Goal: Task Accomplishment & Management: Manage account settings

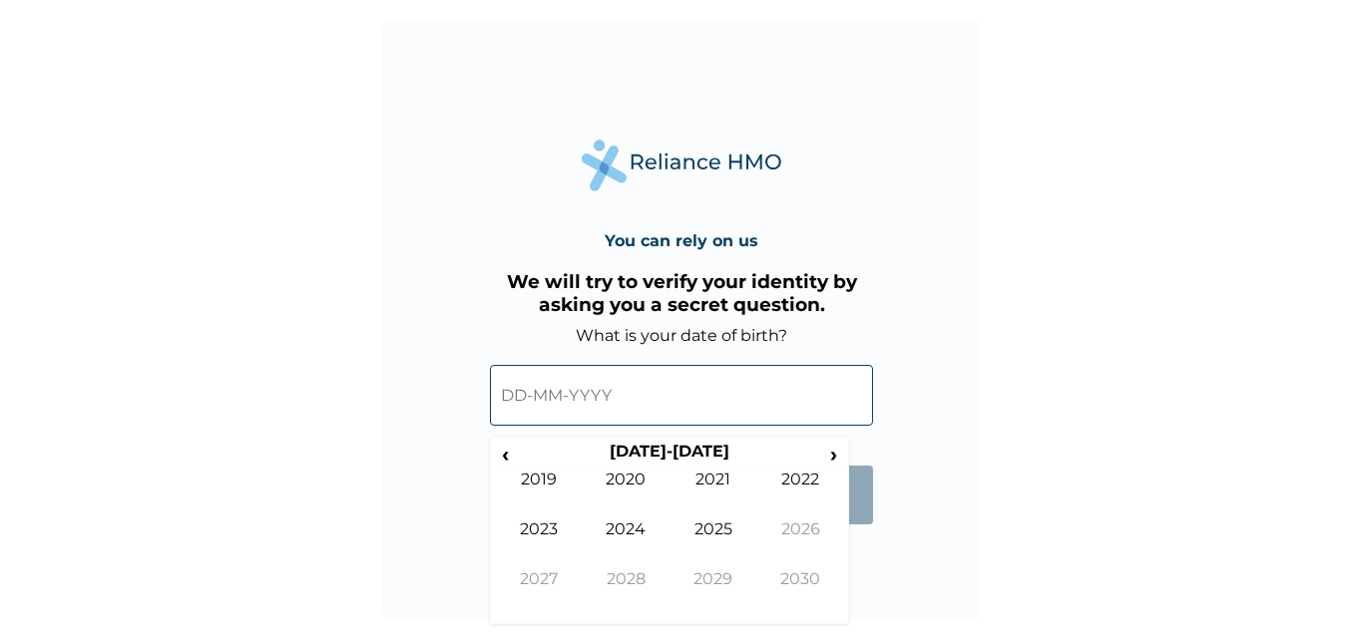
click at [544, 396] on input "text" at bounding box center [681, 395] width 383 height 61
click at [530, 397] on input "text" at bounding box center [681, 395] width 383 height 61
click at [524, 396] on input "text" at bounding box center [681, 395] width 383 height 61
click at [508, 457] on span "‹" at bounding box center [505, 454] width 21 height 25
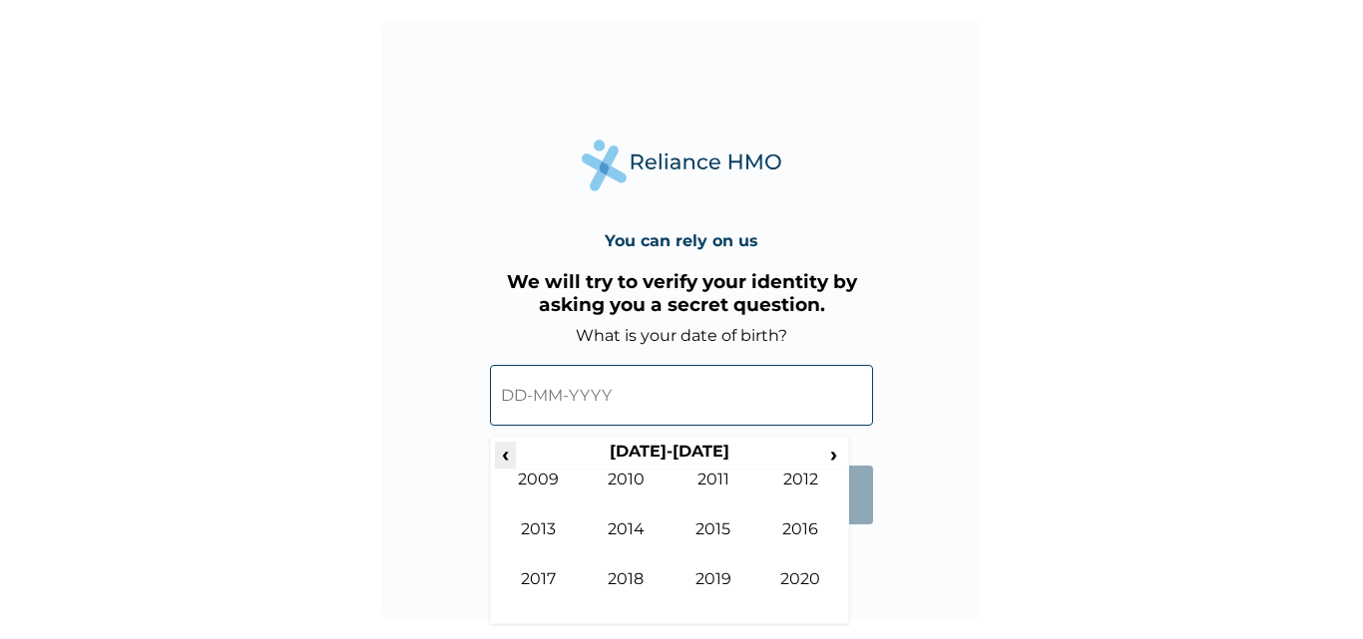
click at [508, 457] on span "‹" at bounding box center [505, 454] width 21 height 25
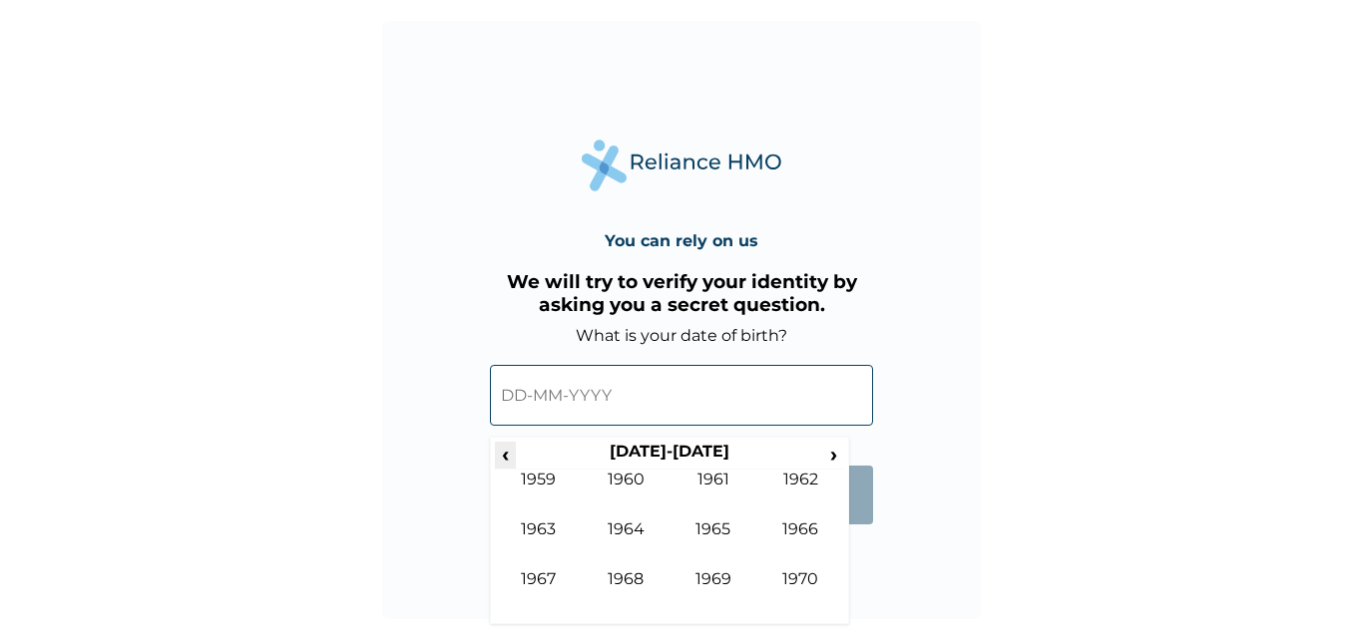
click at [508, 457] on span "‹" at bounding box center [505, 454] width 21 height 25
click at [876, 597] on div "You can rely on us We will try to verify your identity by asking you a secret q…" at bounding box center [681, 320] width 598 height 598
click at [598, 419] on input "text" at bounding box center [681, 395] width 383 height 61
click at [830, 453] on span "›" at bounding box center [834, 454] width 22 height 25
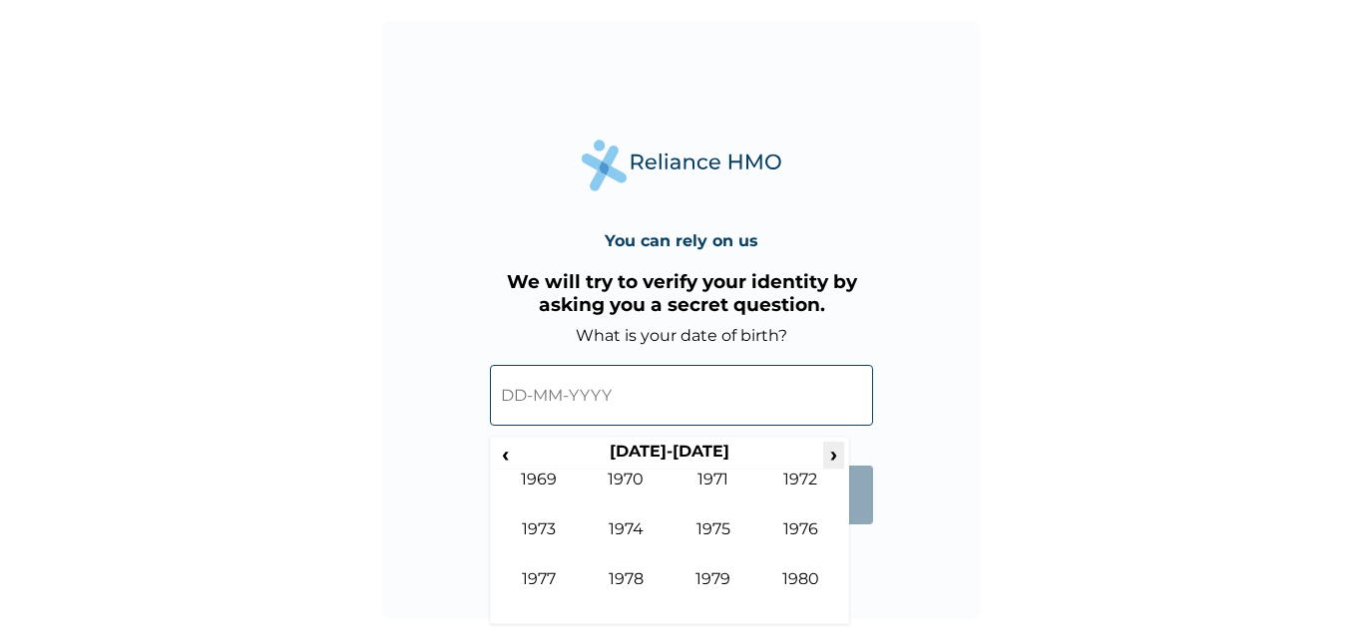
click at [830, 453] on span "›" at bounding box center [834, 454] width 22 height 25
click at [499, 451] on span "‹" at bounding box center [505, 454] width 21 height 25
click at [801, 525] on td "1986" at bounding box center [801, 545] width 88 height 50
click at [804, 480] on td "Apr" at bounding box center [801, 495] width 88 height 50
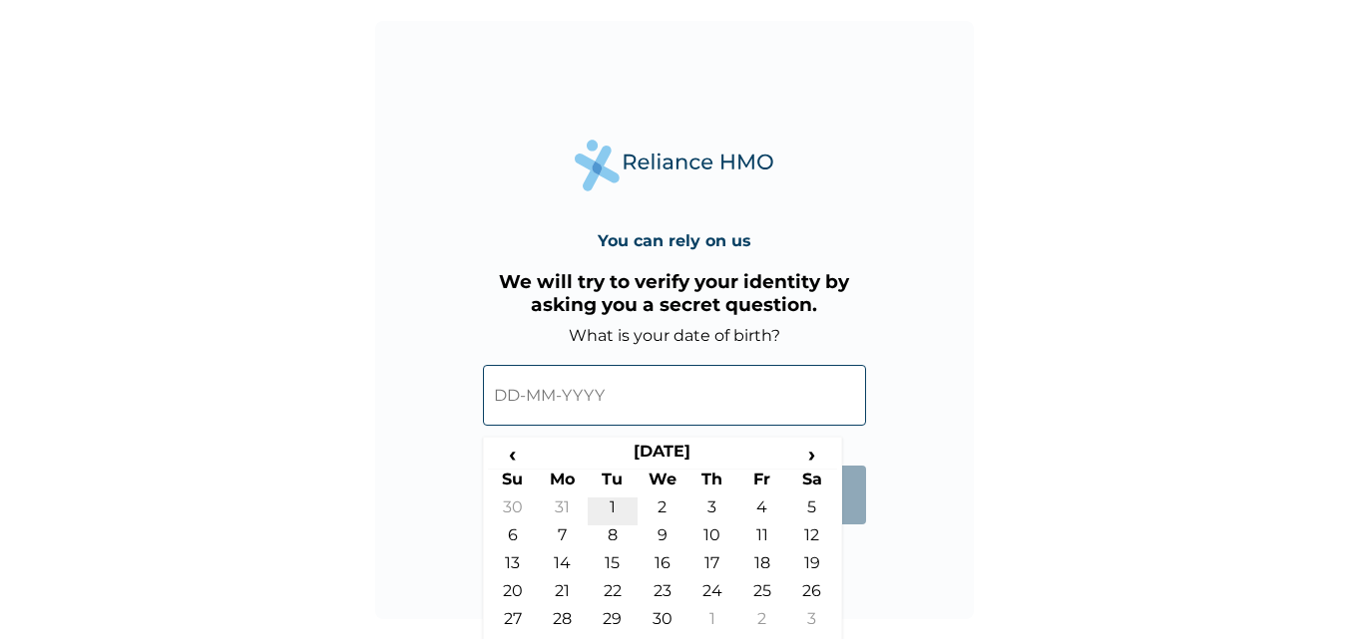
click at [611, 504] on td "1" at bounding box center [613, 512] width 50 height 28
type input "01-04-1986"
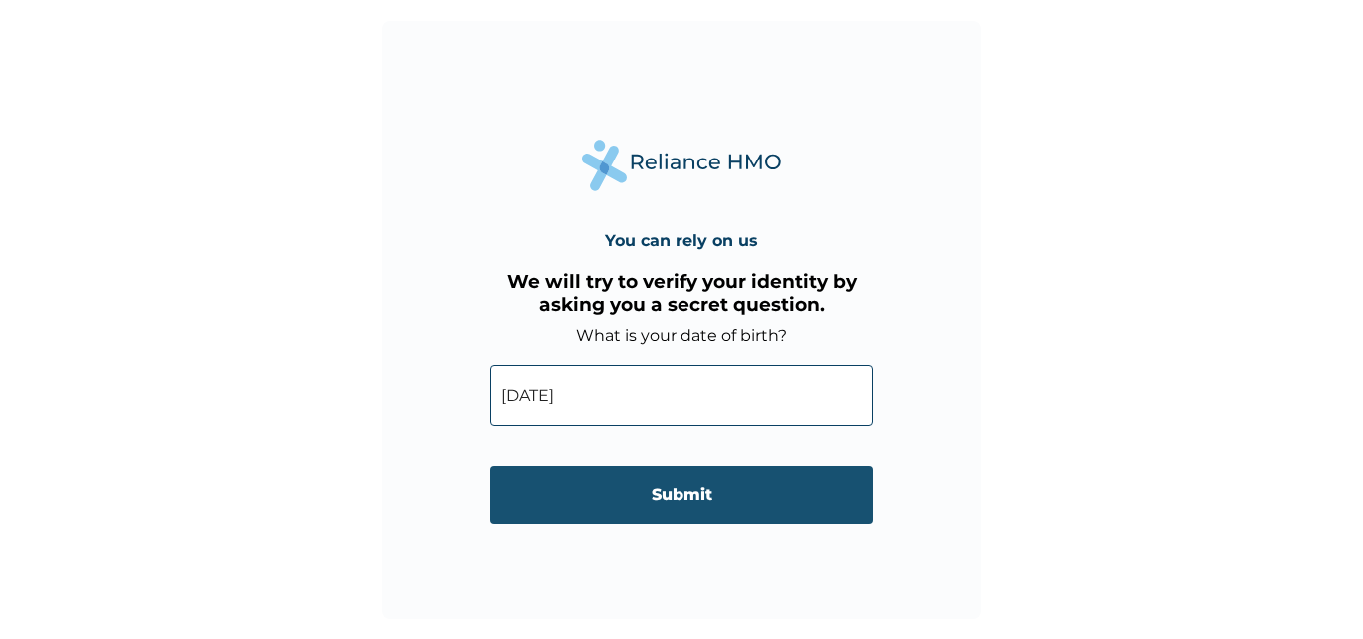
click at [634, 503] on input "Submit" at bounding box center [681, 495] width 383 height 59
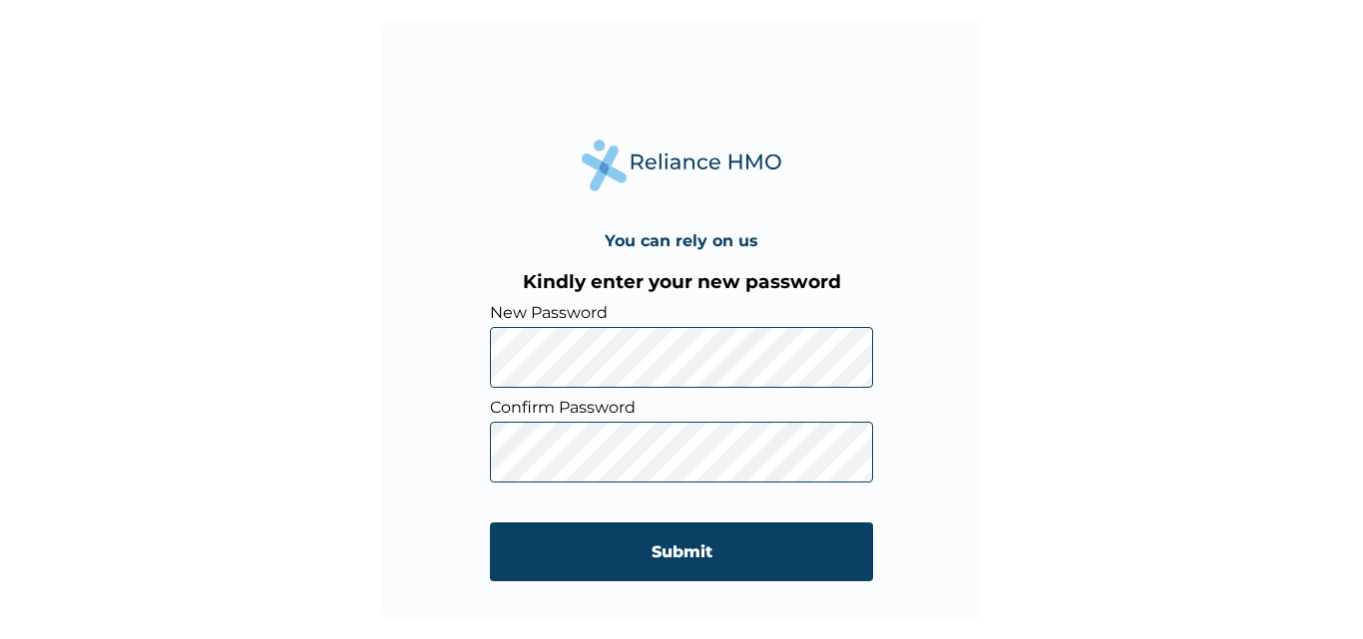
drag, startPoint x: 568, startPoint y: 394, endPoint x: 1043, endPoint y: 456, distance: 479.8
click at [1043, 456] on div "You can rely on us Kindly enter your new password New Password Confirm Password…" at bounding box center [681, 319] width 1363 height 639
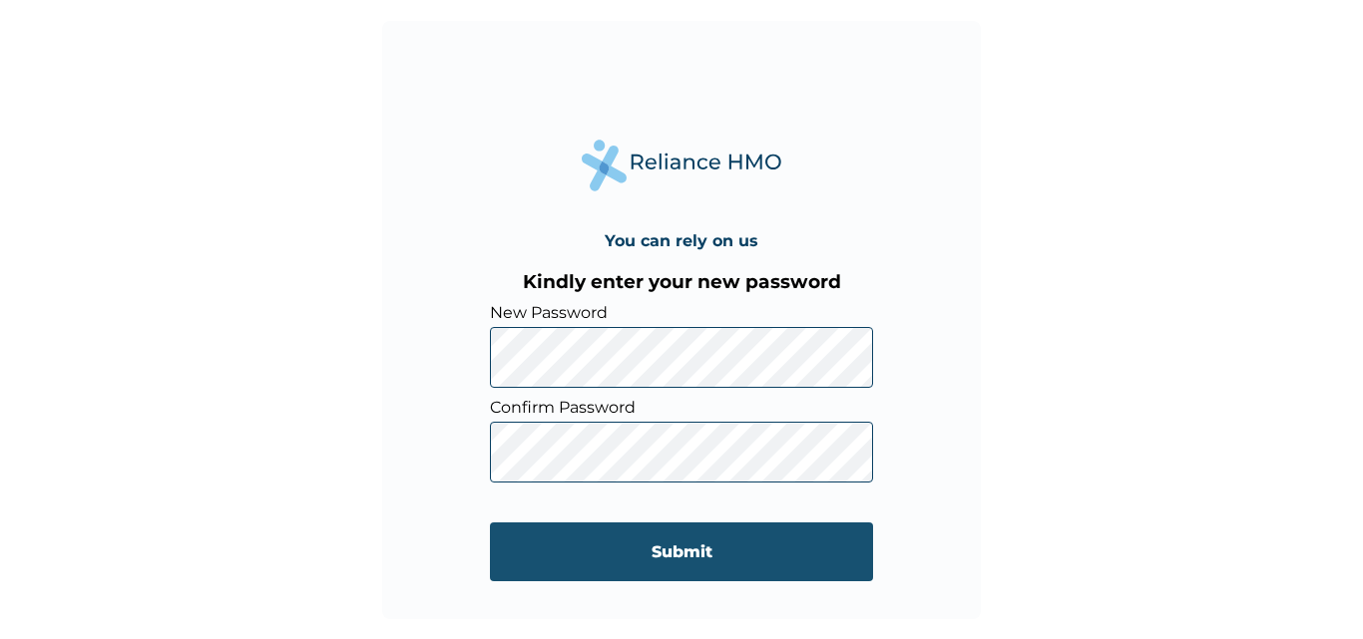
click at [667, 562] on input "Submit" at bounding box center [681, 552] width 383 height 59
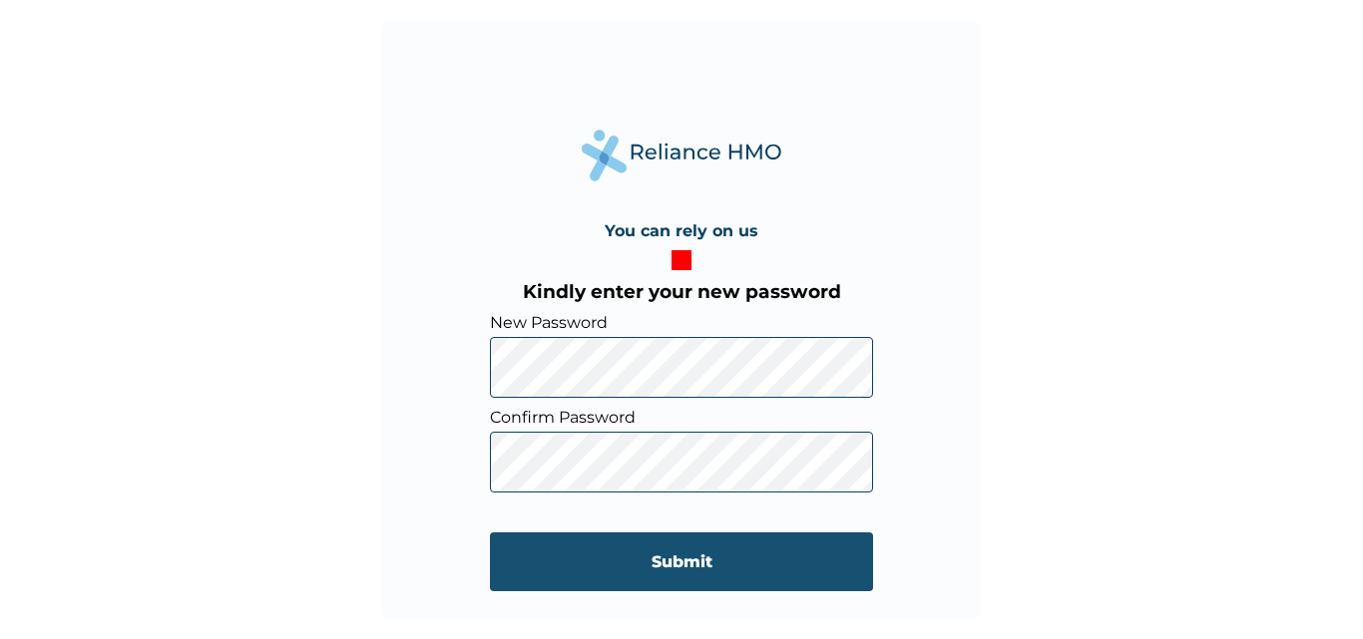
click at [685, 562] on input "Submit" at bounding box center [681, 562] width 383 height 59
click at [714, 564] on input "Submit" at bounding box center [681, 562] width 383 height 59
click at [670, 557] on input "Submit" at bounding box center [681, 562] width 383 height 59
click at [690, 562] on input "Submit" at bounding box center [681, 562] width 383 height 59
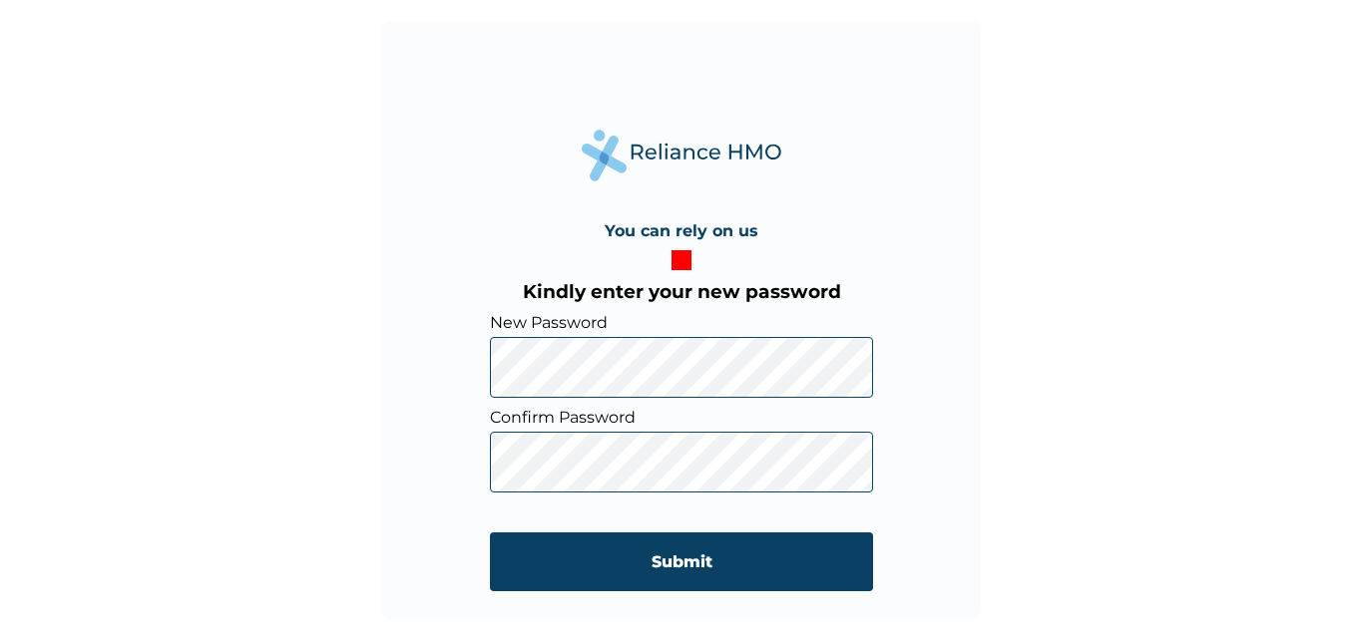
click at [1362, 574] on div "You can rely on us Kindly enter your new password New Password Confirm Password…" at bounding box center [681, 319] width 1363 height 639
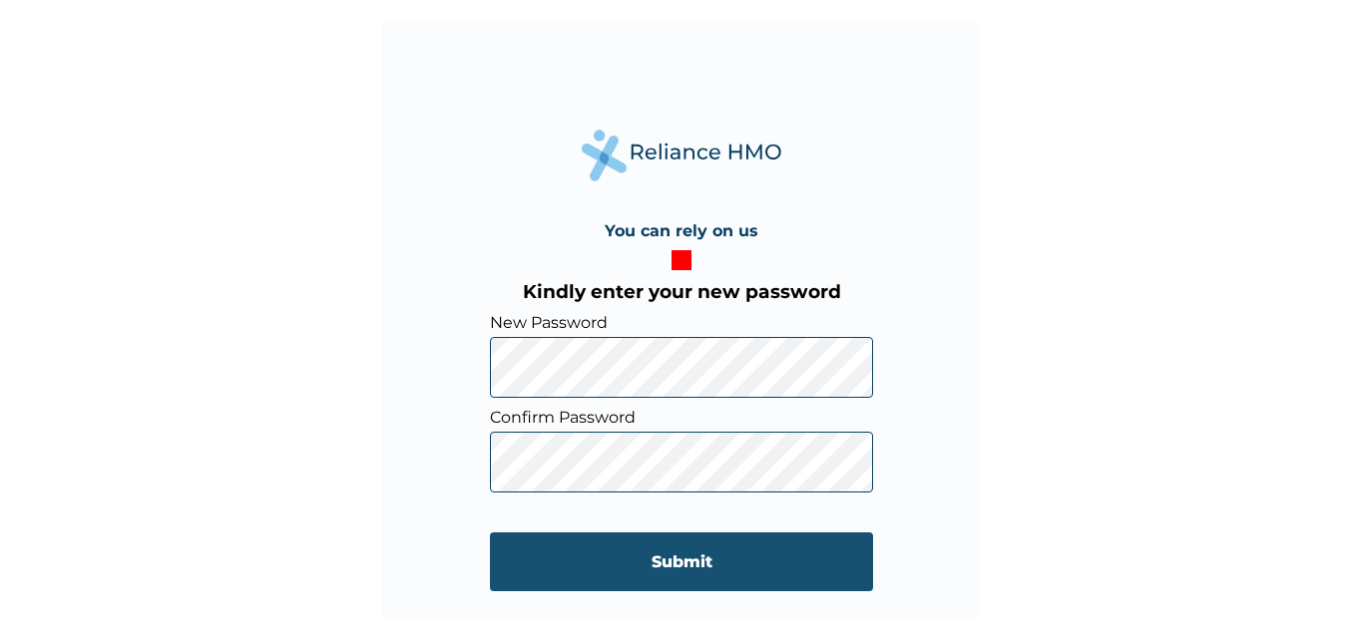
click at [642, 574] on input "Submit" at bounding box center [681, 562] width 383 height 59
click at [689, 571] on input "Submit" at bounding box center [681, 562] width 383 height 59
click at [672, 568] on input "Submit" at bounding box center [681, 562] width 383 height 59
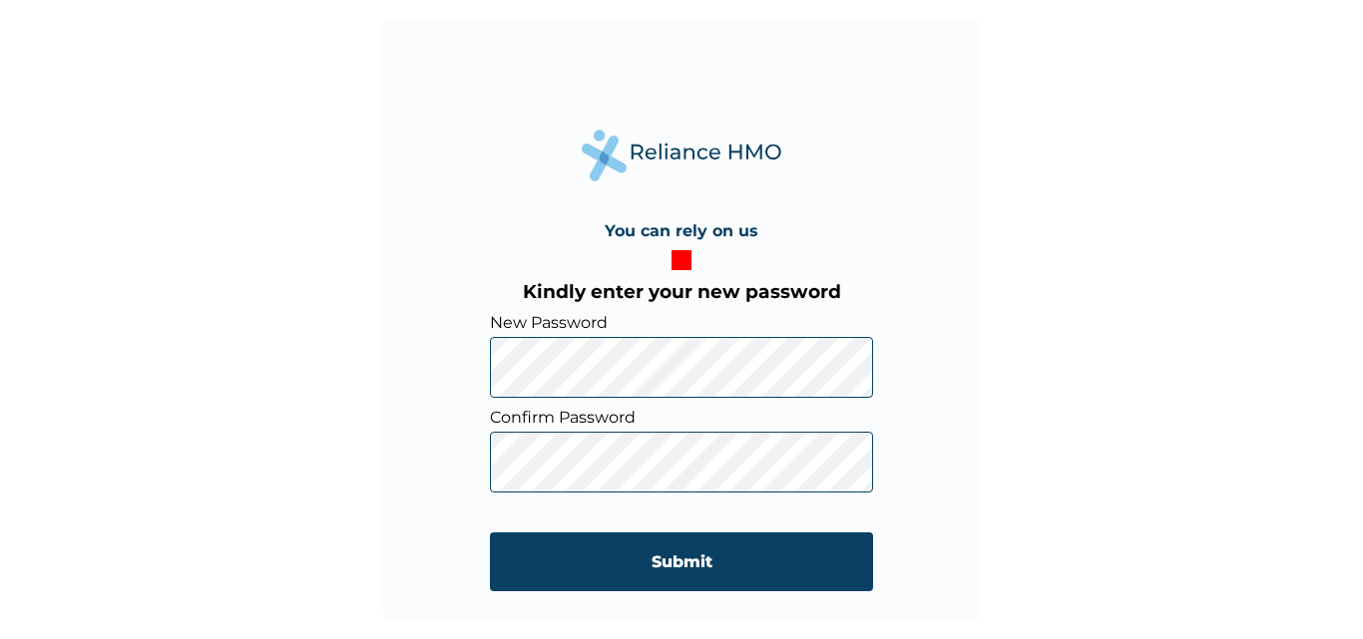
click at [1128, 562] on div "You can rely on us Kindly enter your new password New Password Confirm Password…" at bounding box center [681, 319] width 1363 height 639
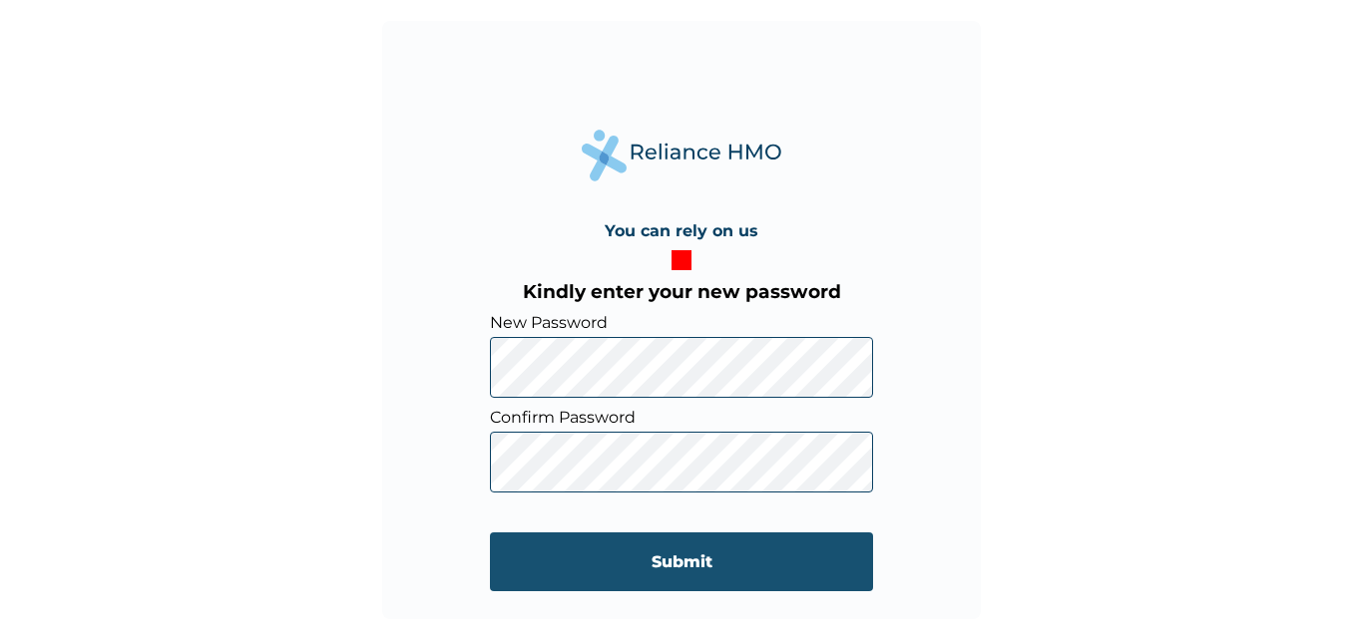
click at [742, 568] on input "Submit" at bounding box center [681, 562] width 383 height 59
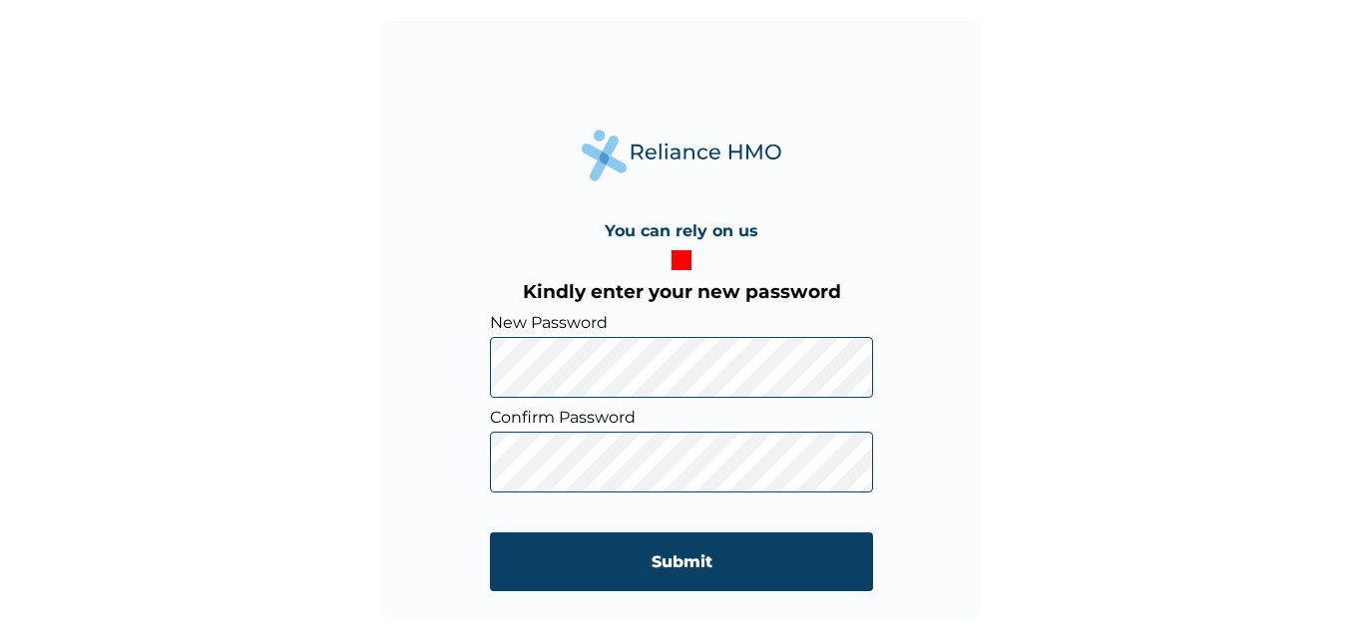
click at [598, 401] on form "New Password Confirm Password Submit" at bounding box center [681, 462] width 383 height 298
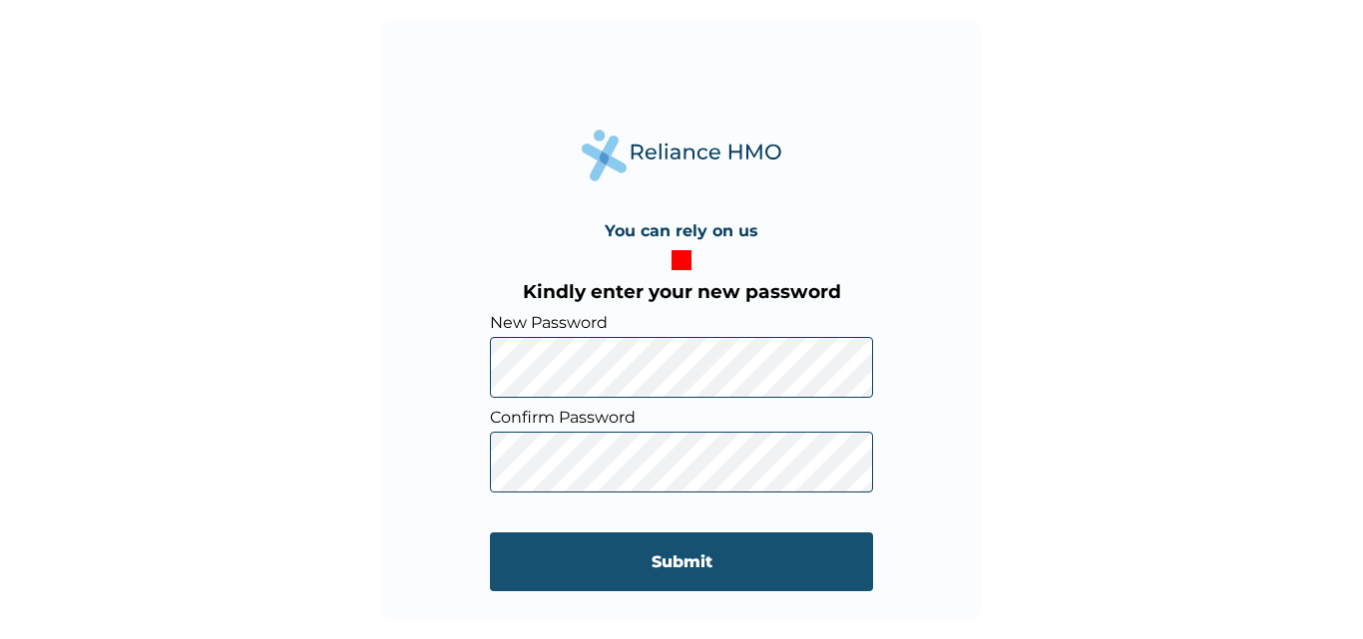
click at [690, 568] on input "Submit" at bounding box center [681, 562] width 383 height 59
click at [713, 557] on input "Submit" at bounding box center [681, 562] width 383 height 59
click at [710, 560] on input "Submit" at bounding box center [681, 562] width 383 height 59
click at [706, 561] on input "Submit" at bounding box center [681, 562] width 383 height 59
click at [689, 556] on input "Submit" at bounding box center [681, 562] width 383 height 59
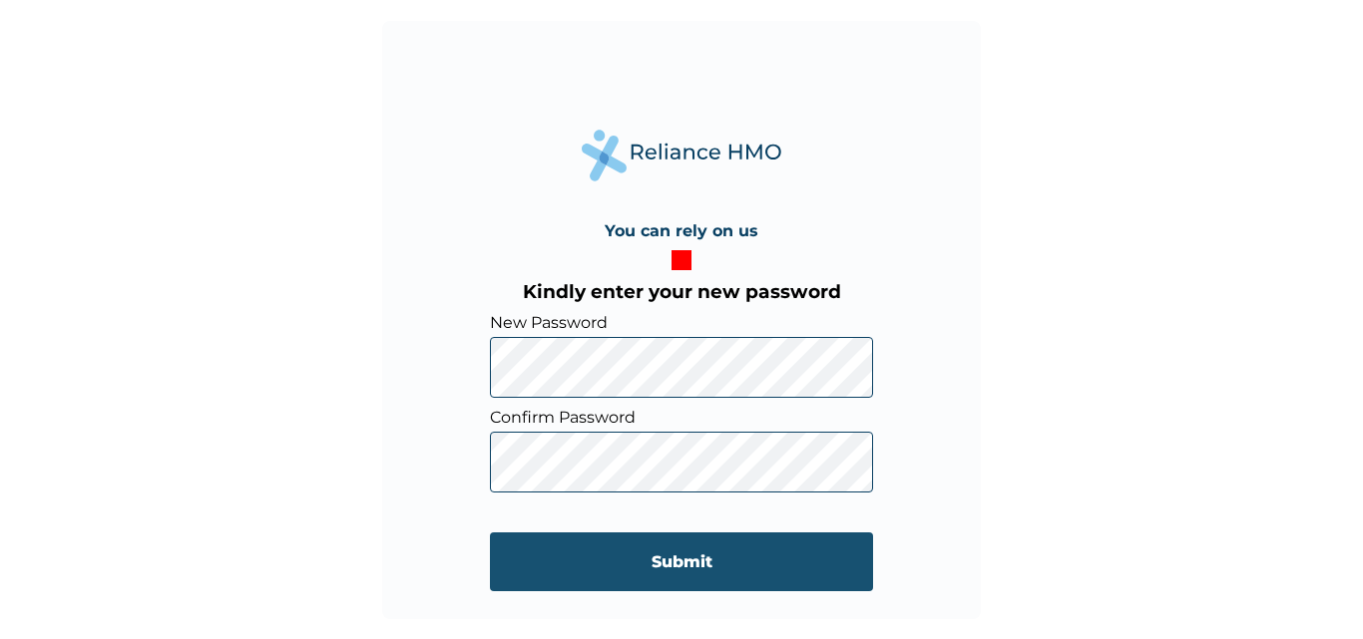
click at [681, 546] on input "Submit" at bounding box center [681, 562] width 383 height 59
click at [682, 557] on input "Submit" at bounding box center [681, 562] width 383 height 59
click at [525, 589] on input "Submit" at bounding box center [681, 562] width 383 height 59
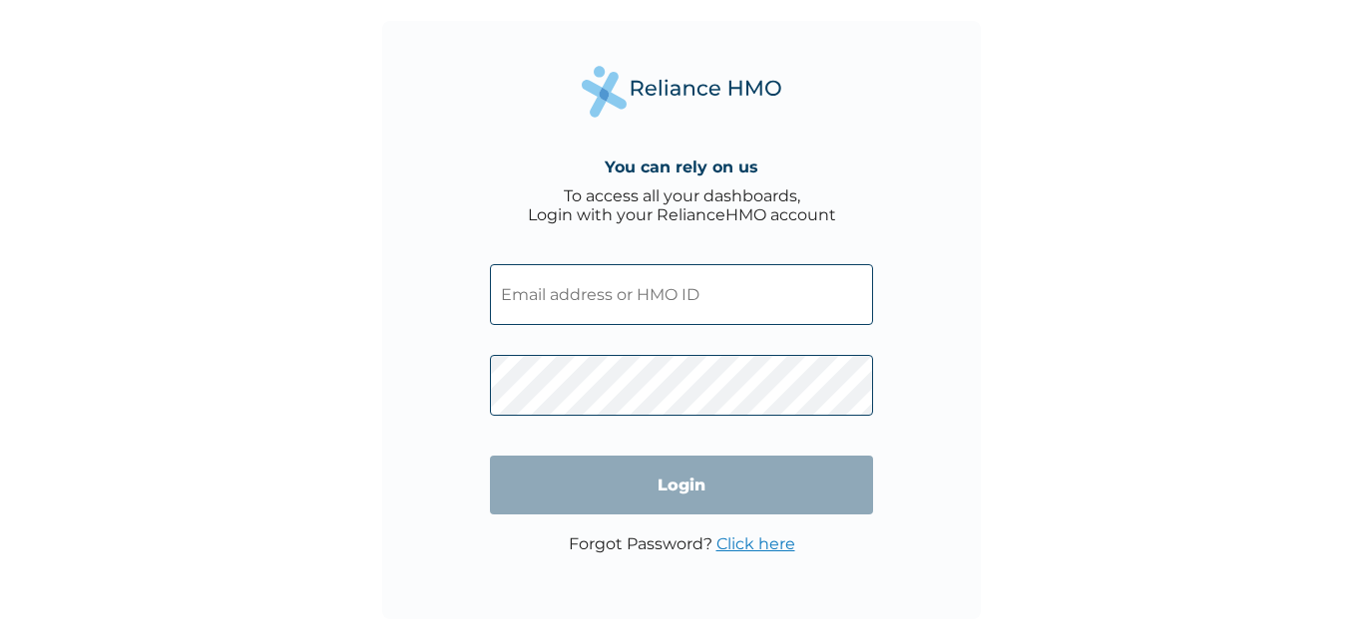
click at [526, 306] on input "text" at bounding box center [681, 294] width 383 height 61
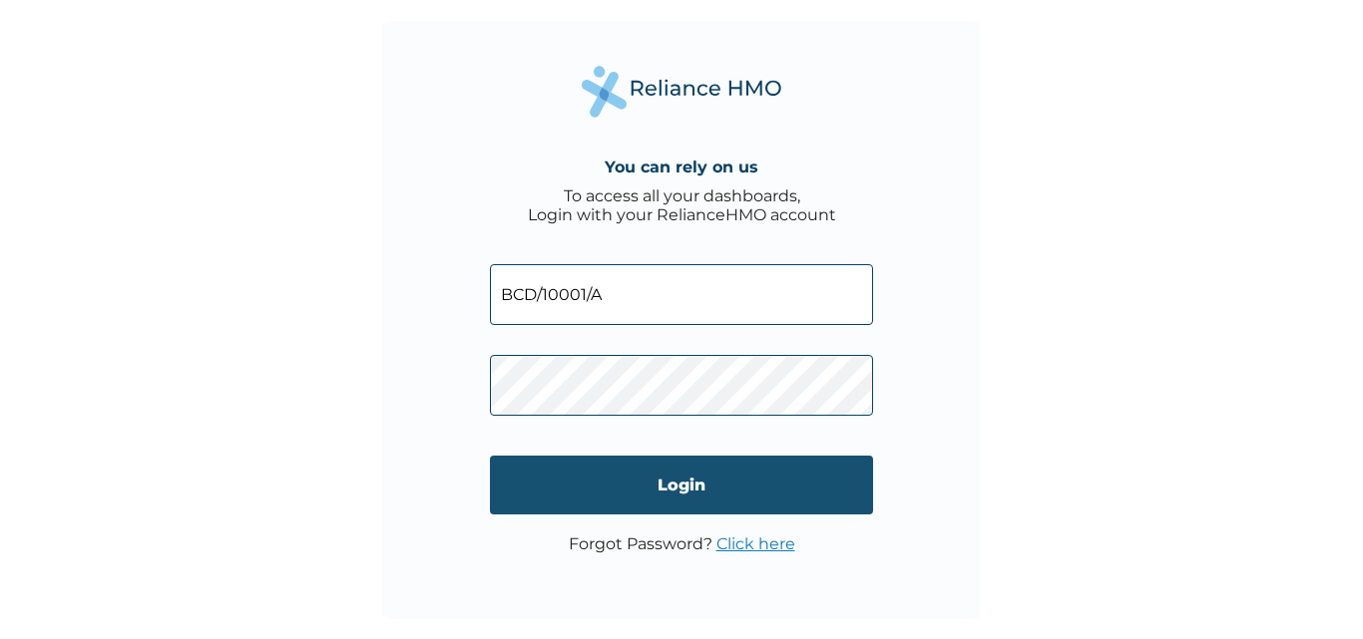
type input "BCD/10001/A"
click at [712, 496] on input "Login" at bounding box center [681, 485] width 383 height 59
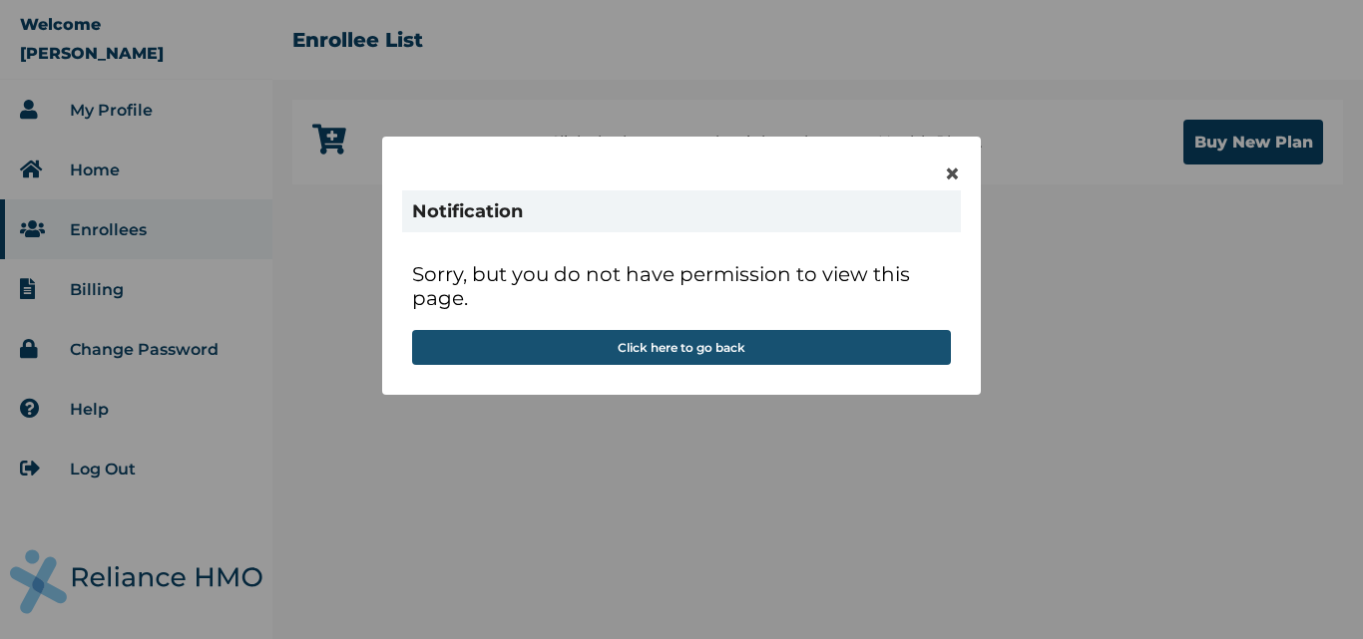
click at [839, 347] on button "Click here to go back" at bounding box center [681, 347] width 539 height 35
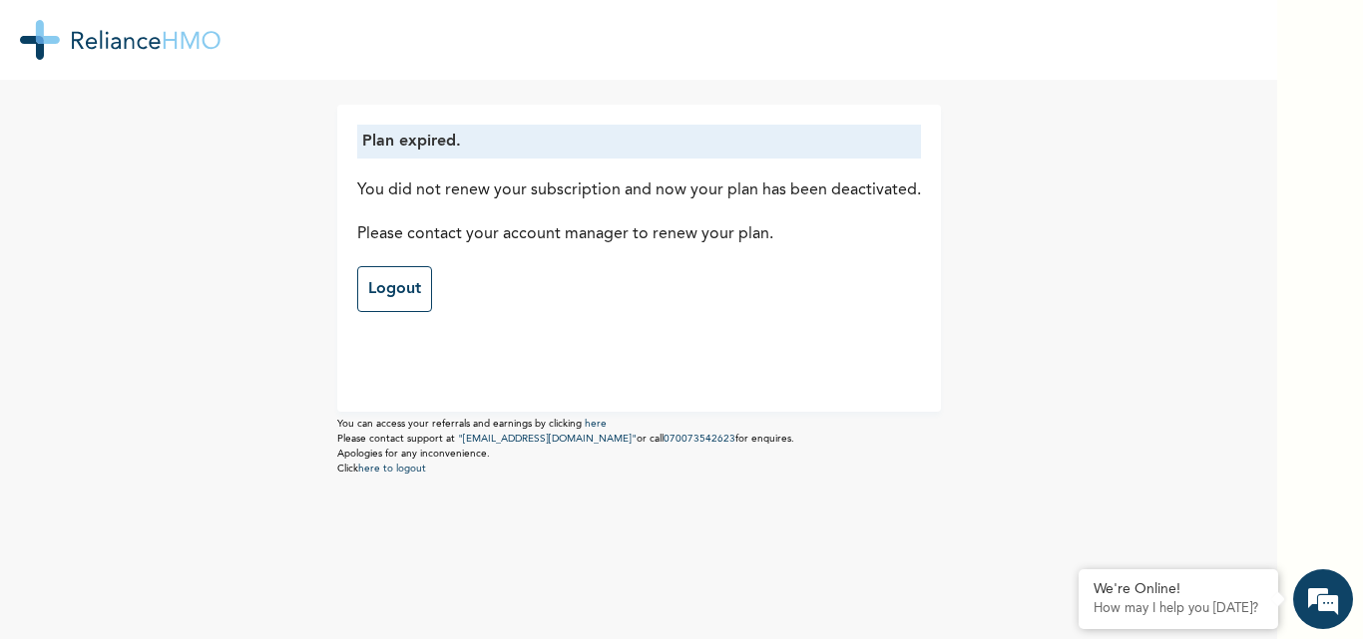
click at [1362, 619] on div "Plan expired. You did not renew your subscription and now your plan has been de…" at bounding box center [681, 319] width 1363 height 639
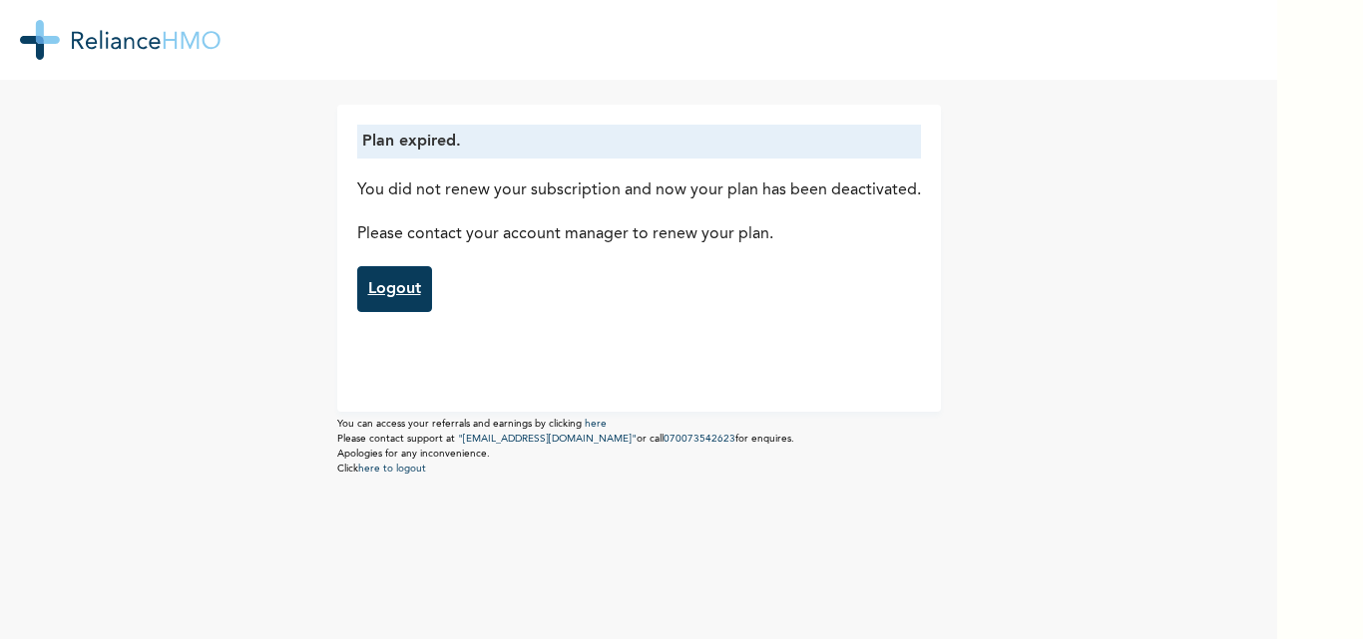
click at [383, 300] on link "Logout" at bounding box center [394, 289] width 75 height 46
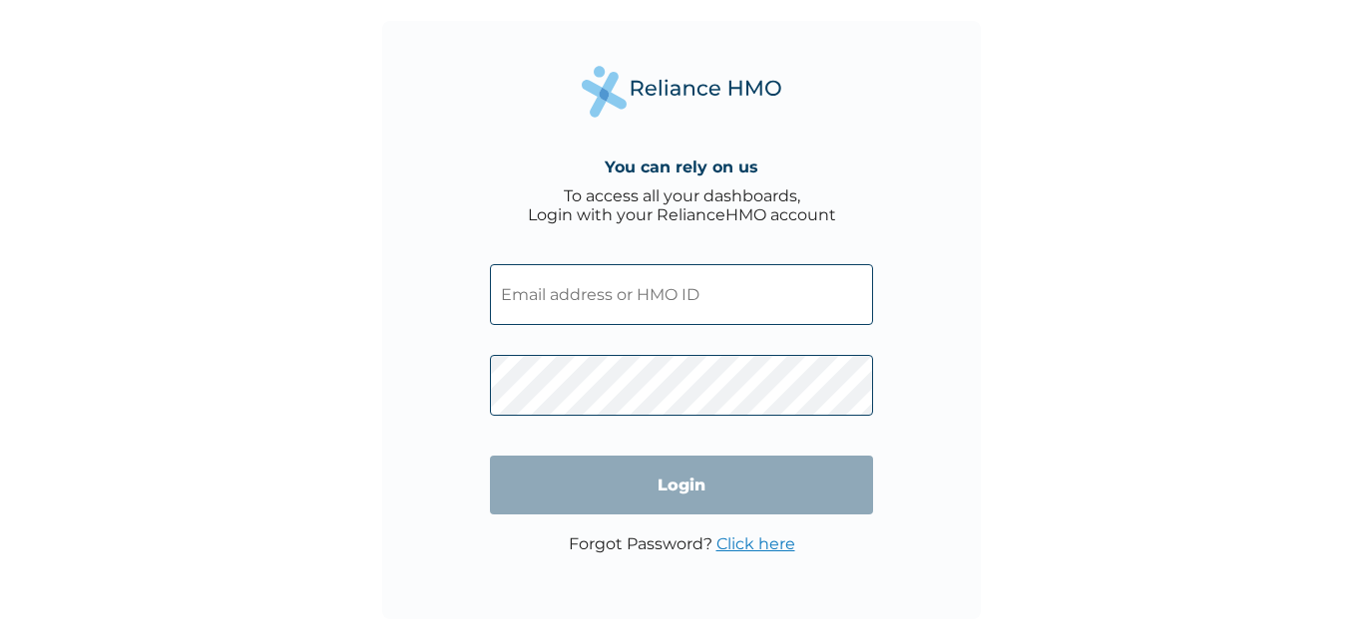
type input "[PERSON_NAME]"
click at [700, 482] on input "Login" at bounding box center [681, 485] width 383 height 59
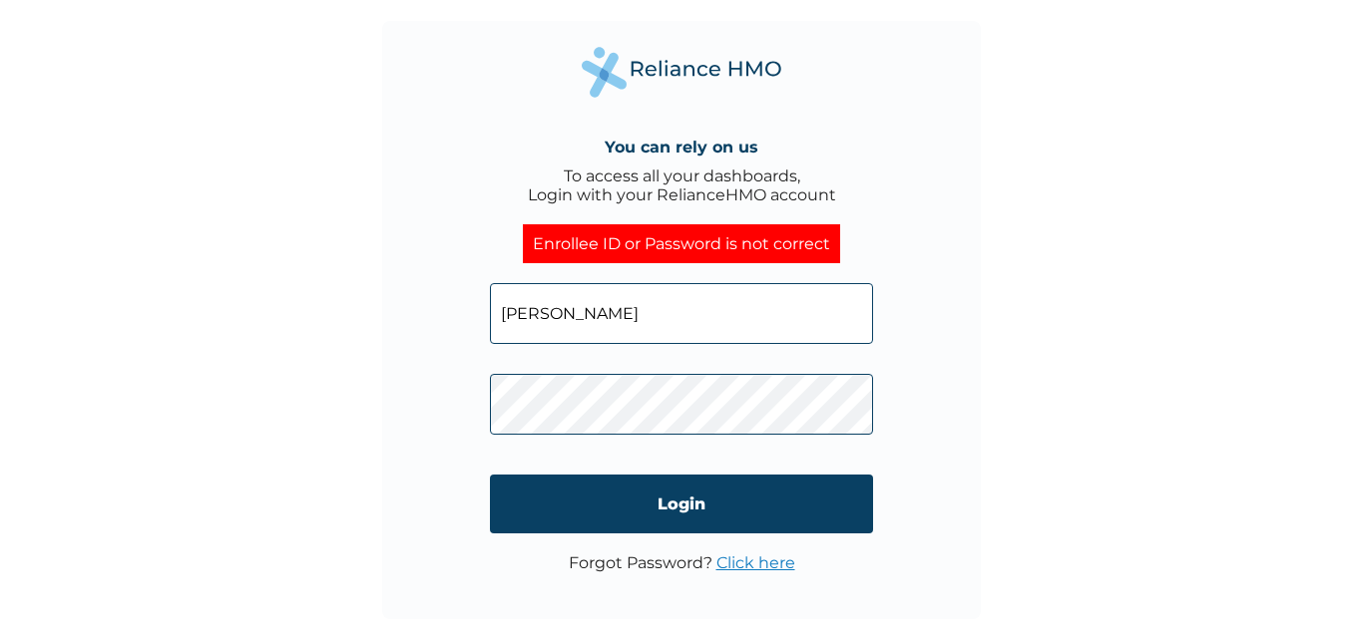
click at [590, 318] on input "[PERSON_NAME]" at bounding box center [681, 313] width 383 height 61
type input "l"
type input "BCD/10001/A"
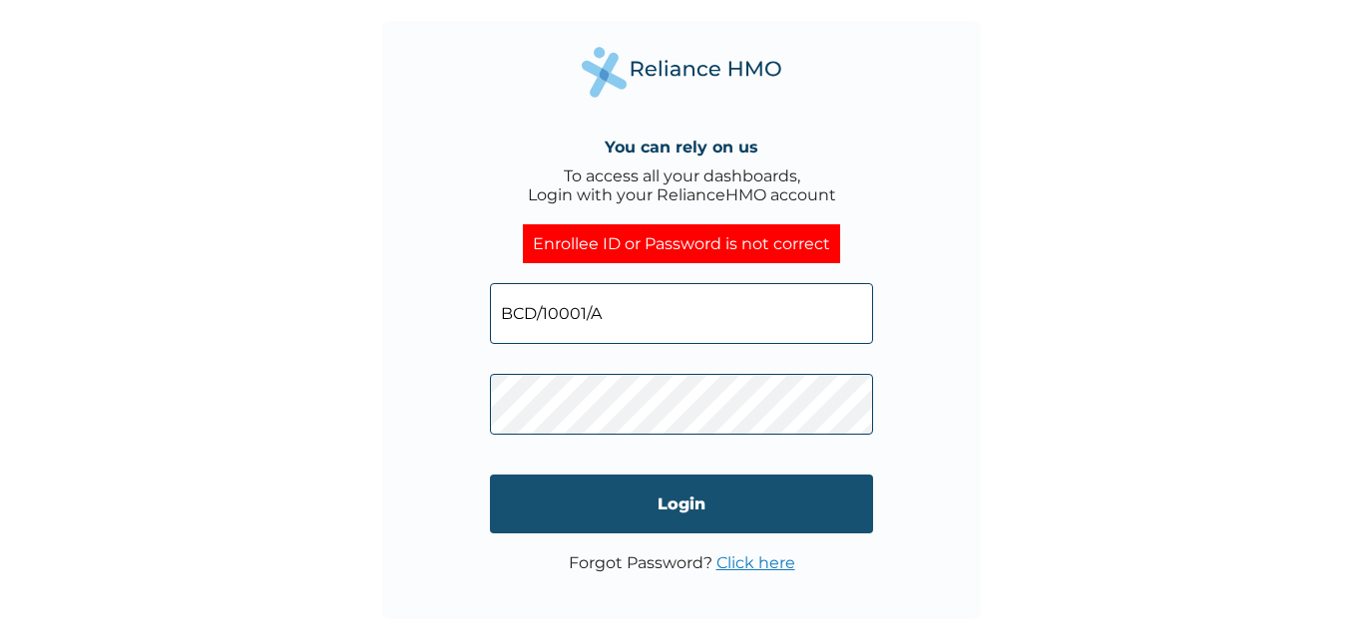
click at [675, 495] on input "Login" at bounding box center [681, 504] width 383 height 59
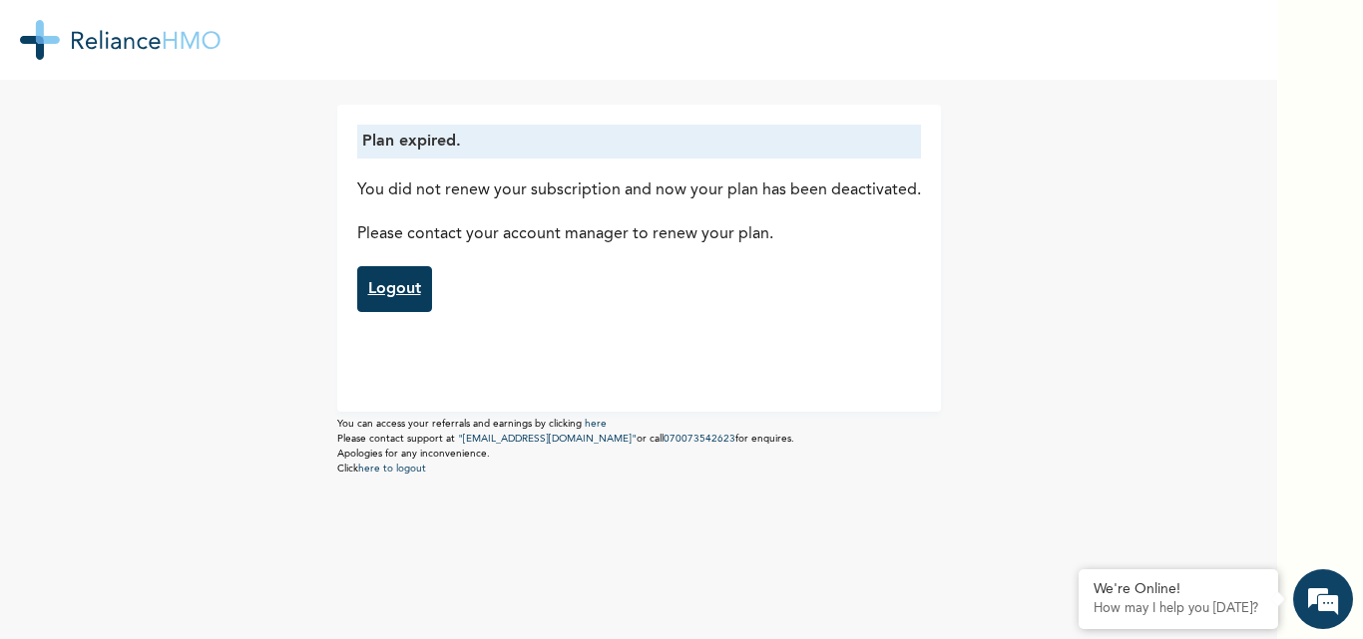
click at [389, 300] on link "Logout" at bounding box center [394, 289] width 75 height 46
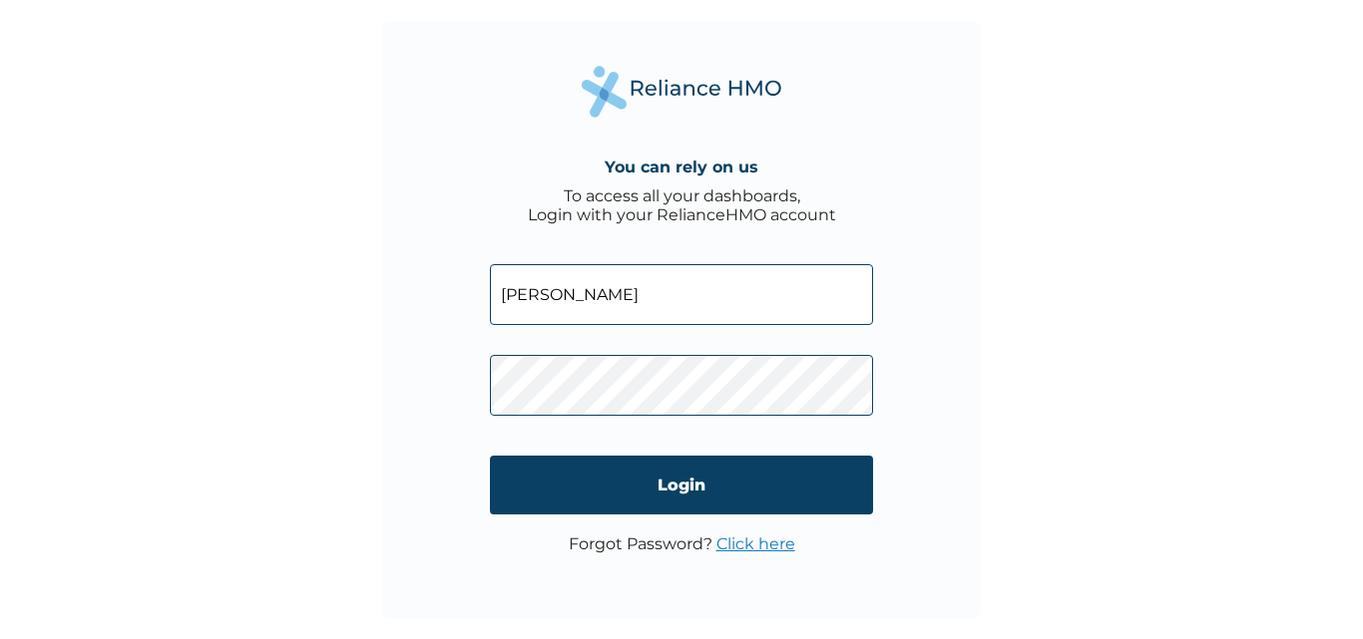
click at [628, 294] on input "lara" at bounding box center [681, 294] width 383 height 61
type input "l"
type input "BCD/10001/A"
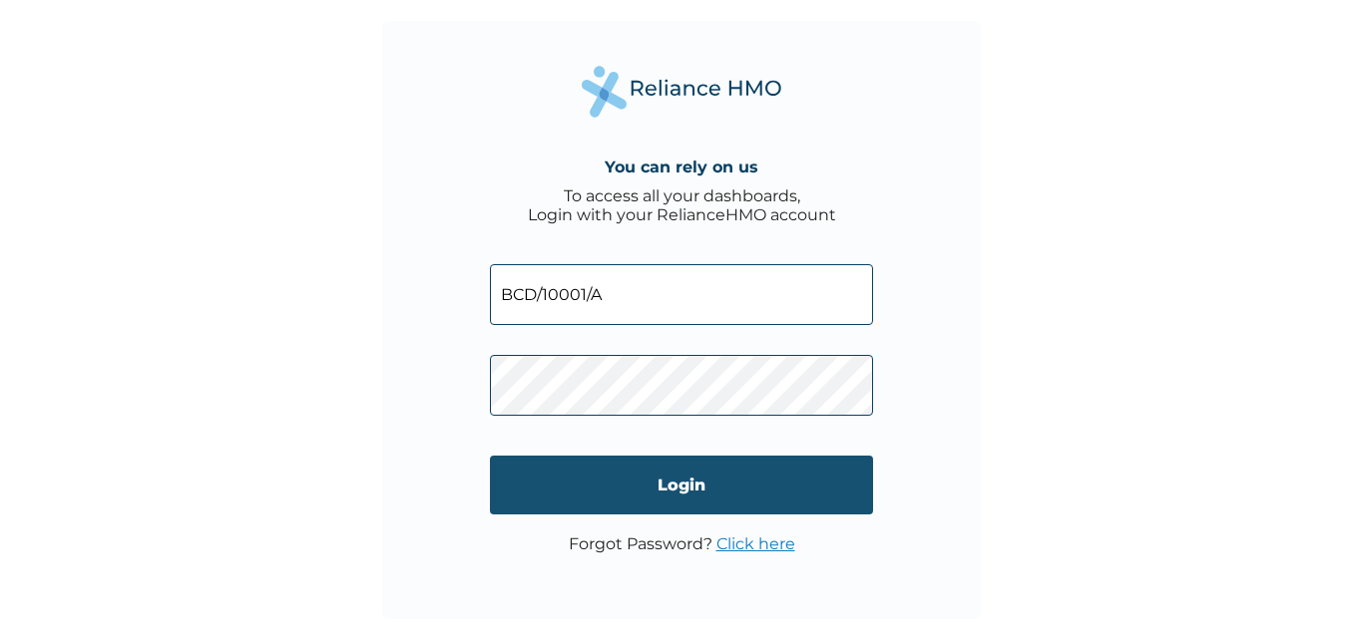
click at [713, 484] on input "Login" at bounding box center [681, 485] width 383 height 59
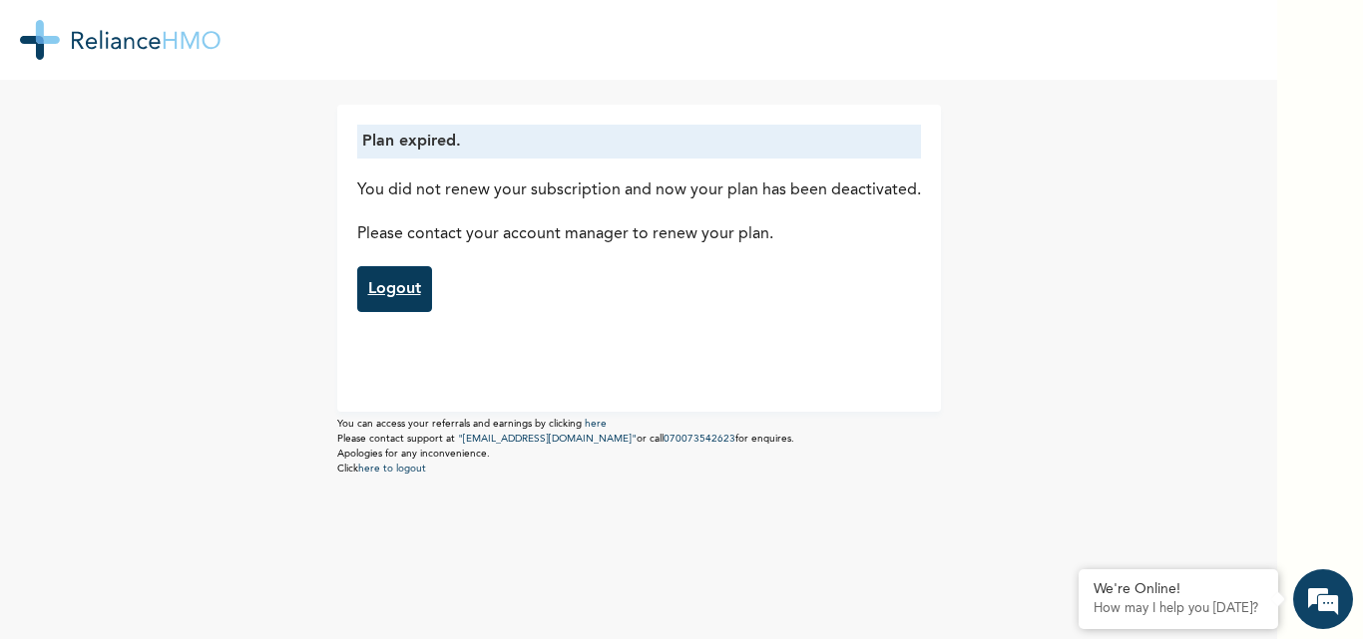
click at [386, 291] on link "Logout" at bounding box center [394, 289] width 75 height 46
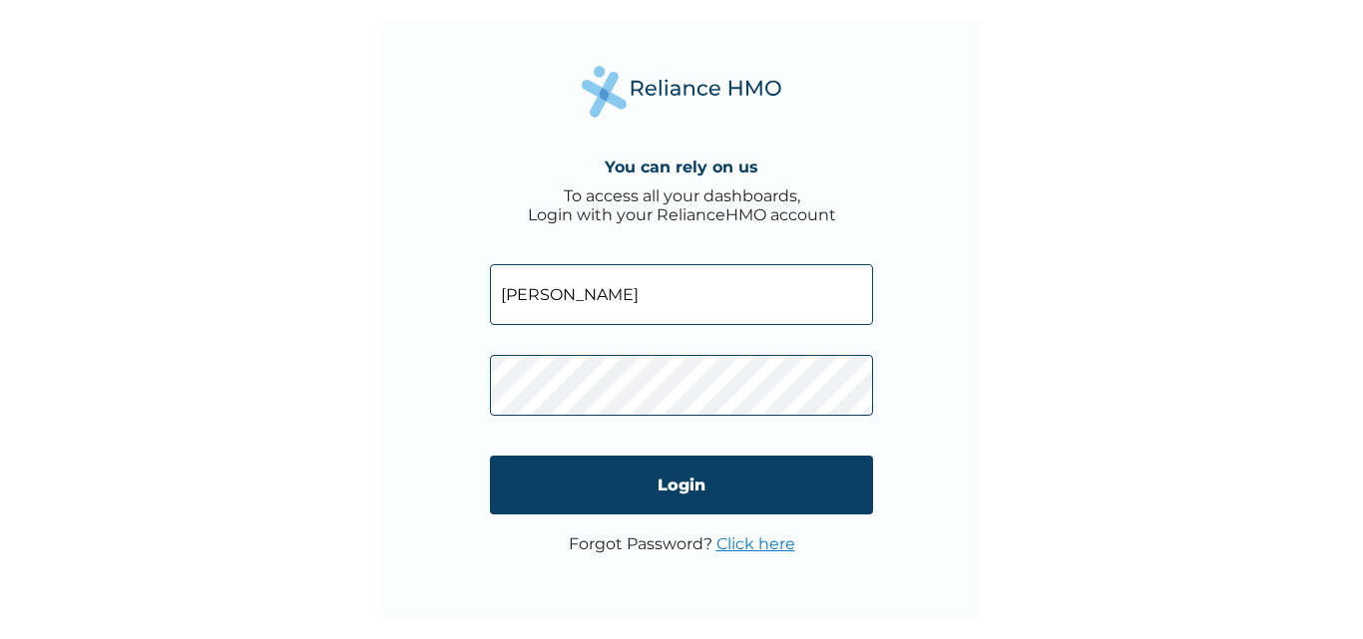
click at [595, 294] on input "[PERSON_NAME]" at bounding box center [681, 294] width 383 height 61
type input "l"
type input "B"
